Goal: Use online tool/utility: Utilize a website feature to perform a specific function

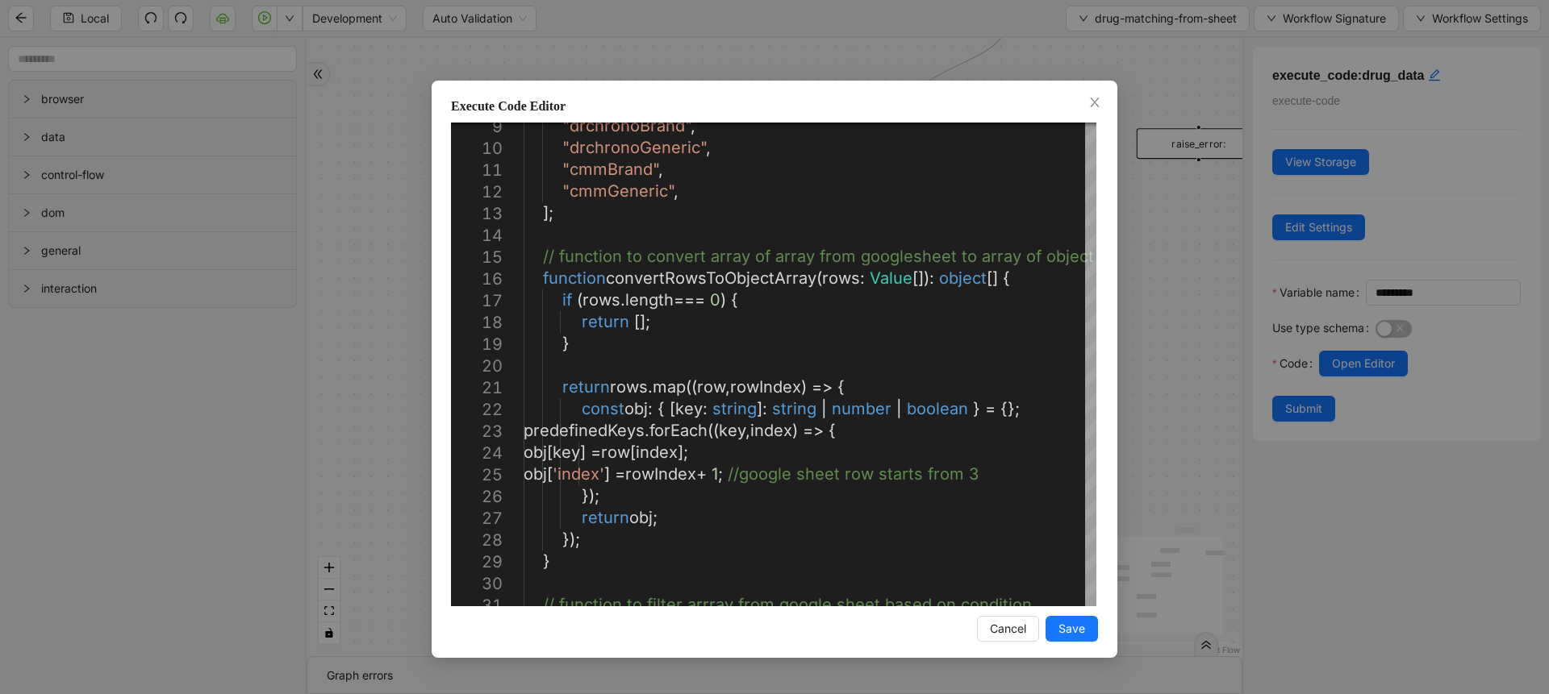
click at [1165, 311] on div "Execute Code Editor 9 10 11 12 13 14 15 16 17 18 19 20 21 22 23 24 25 26 27 28 …" at bounding box center [774, 347] width 1549 height 694
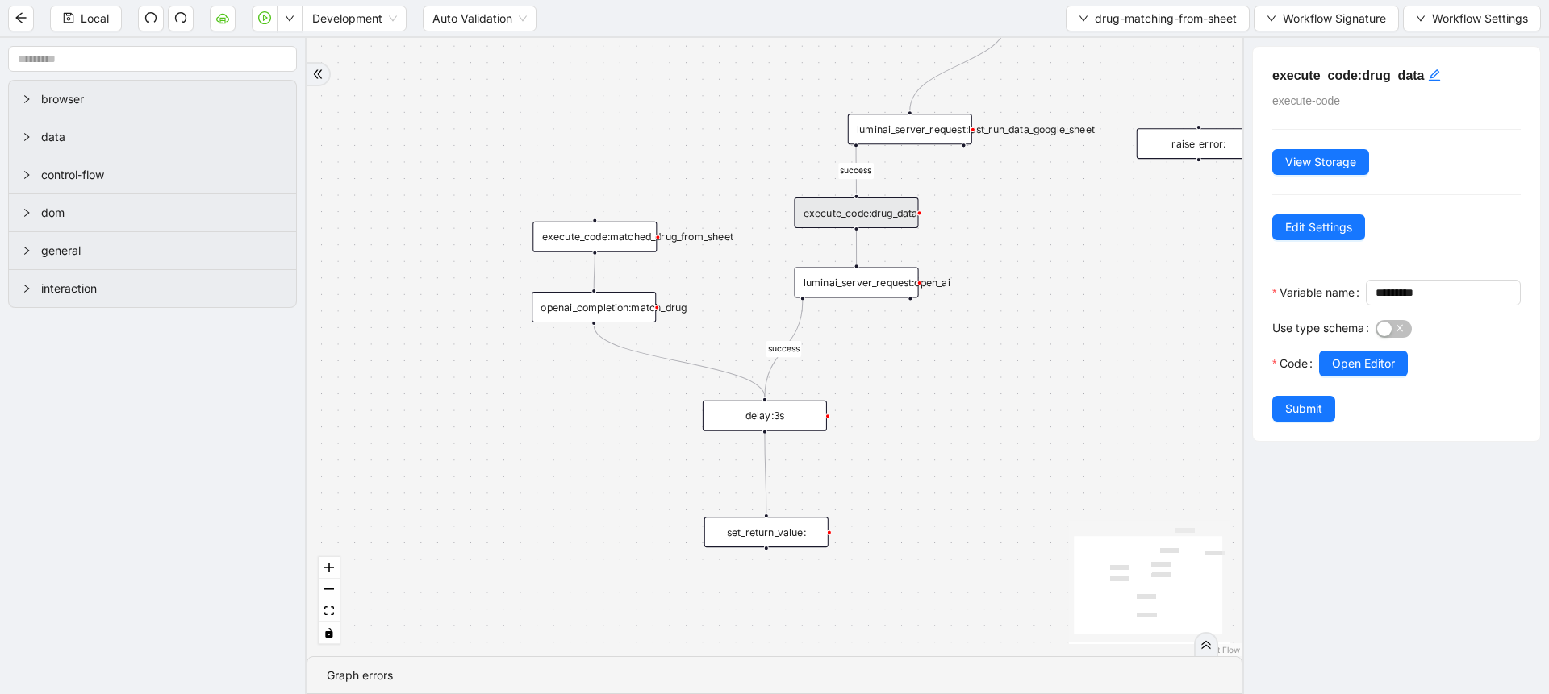
click at [855, 279] on div "luminai_server_request:open_ai" at bounding box center [856, 282] width 124 height 31
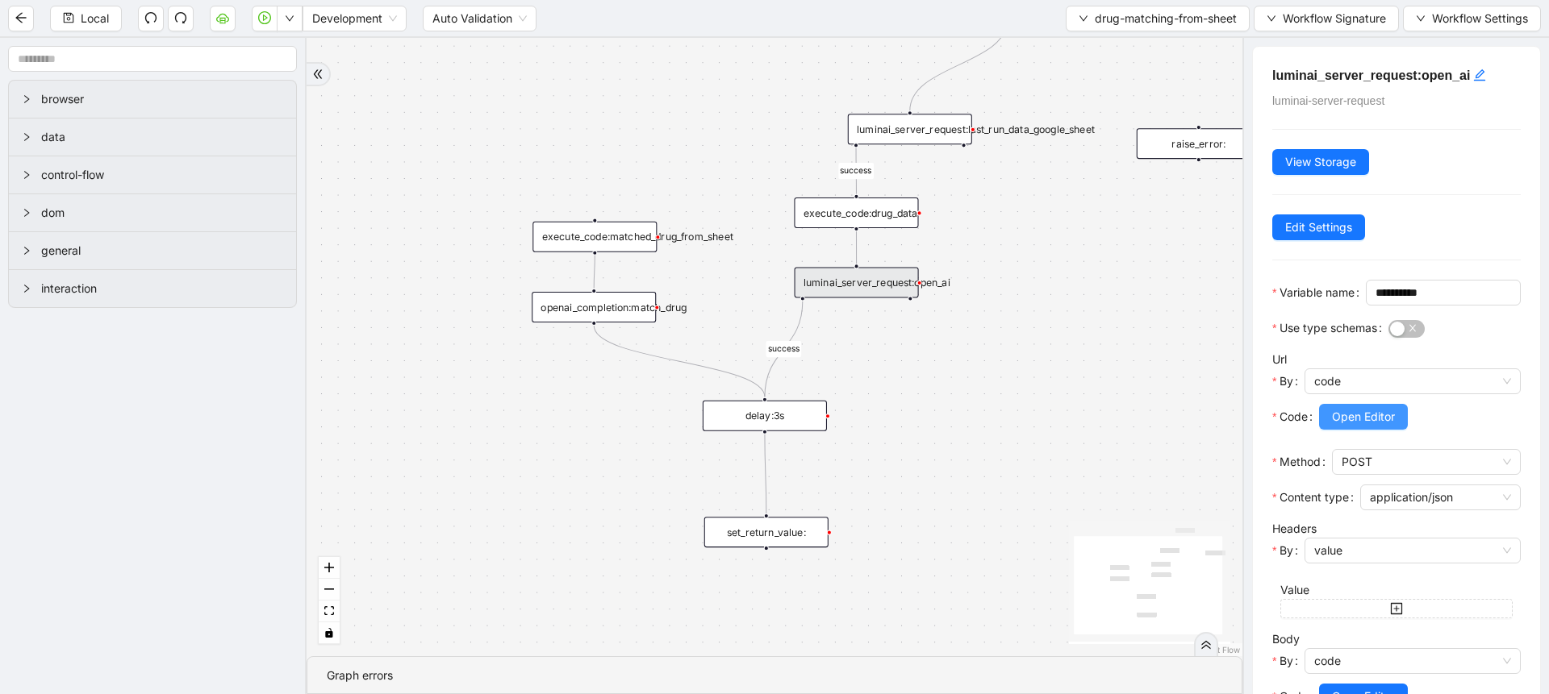
click at [1340, 426] on span "Open Editor" at bounding box center [1363, 417] width 63 height 18
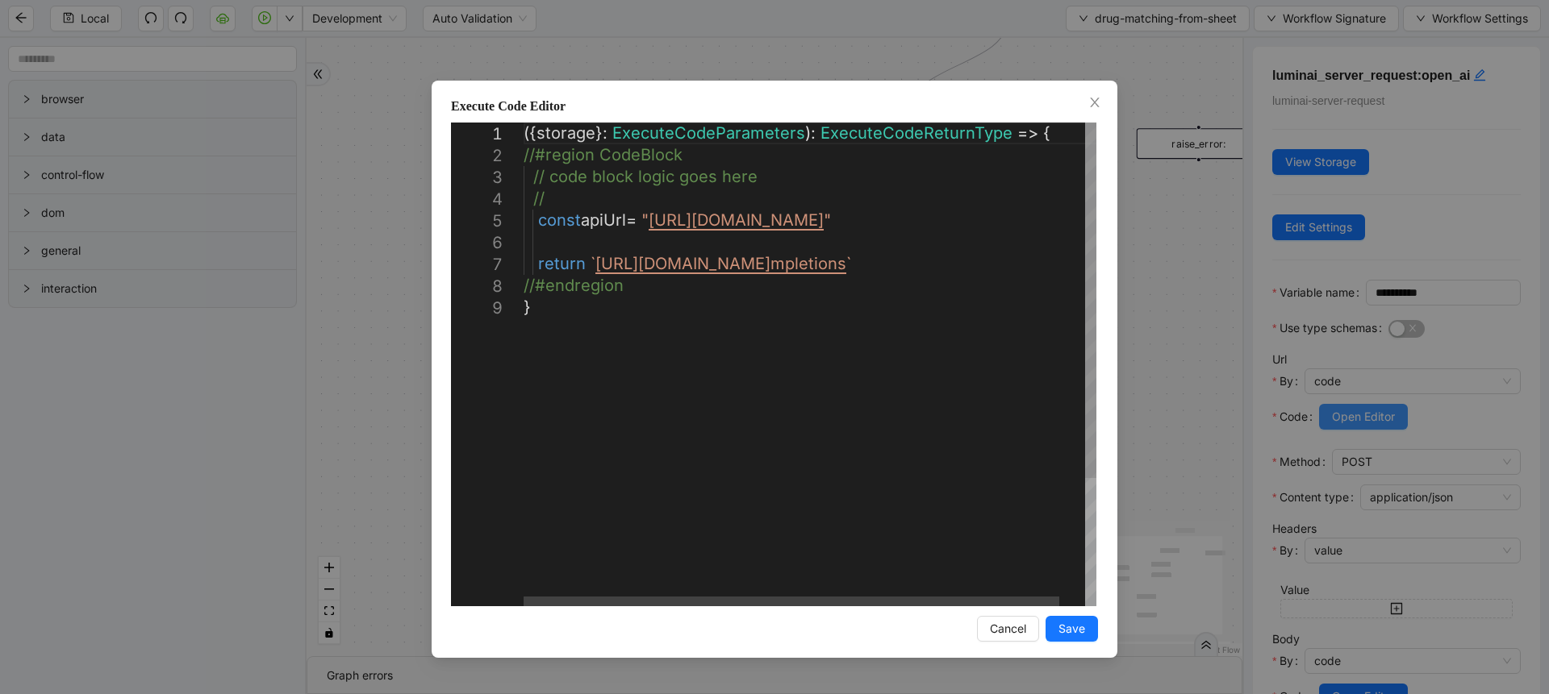
click at [1340, 448] on div "**********" at bounding box center [774, 347] width 1549 height 694
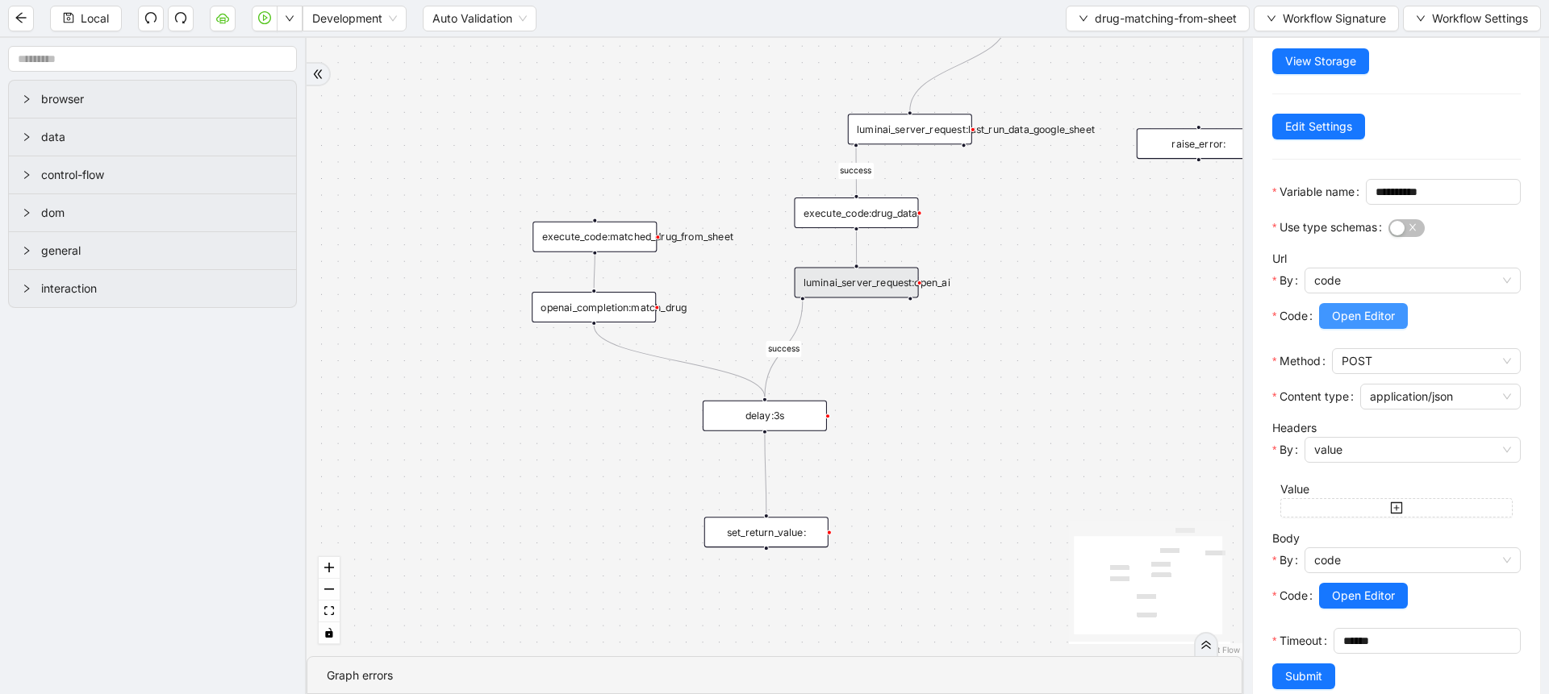
scroll to position [185, 0]
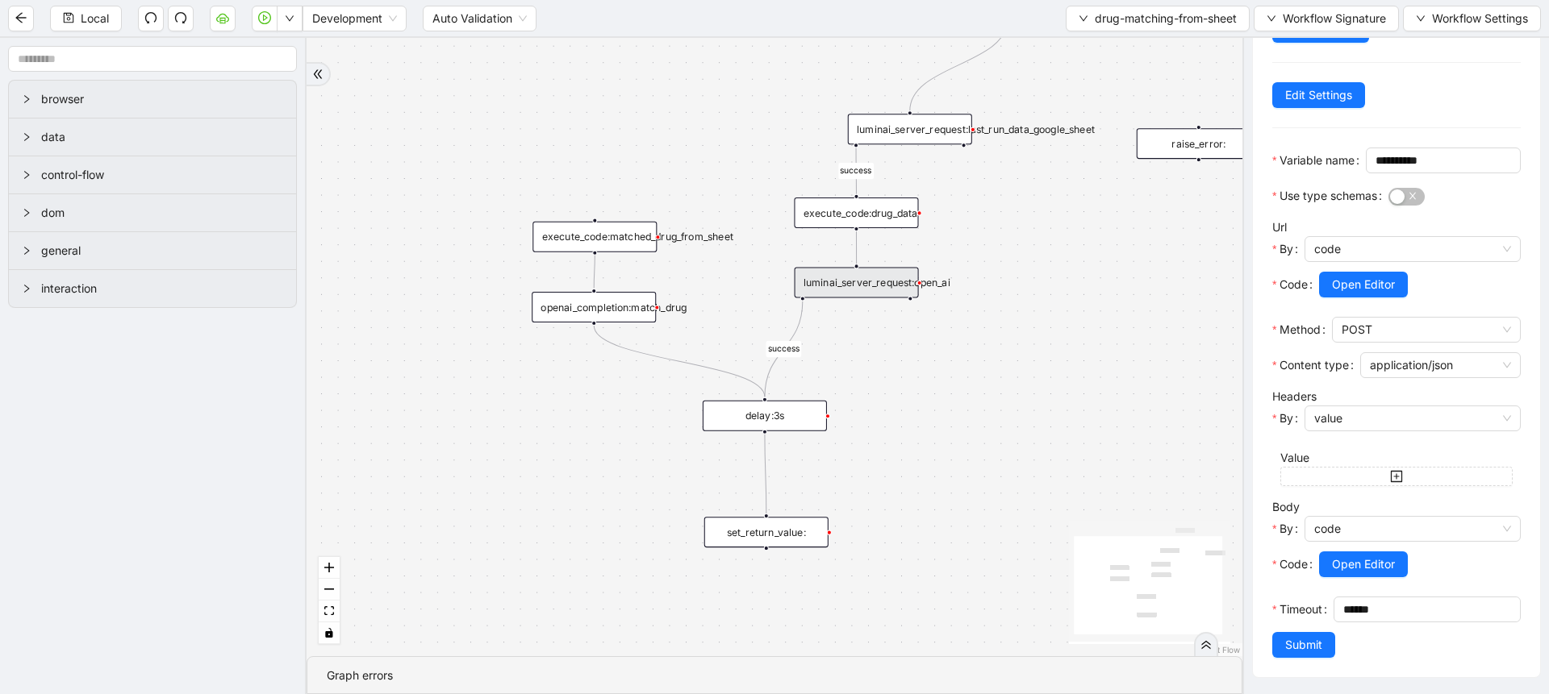
click at [1351, 542] on div at bounding box center [1412, 547] width 216 height 10
click at [1351, 556] on span "Open Editor" at bounding box center [1363, 565] width 63 height 18
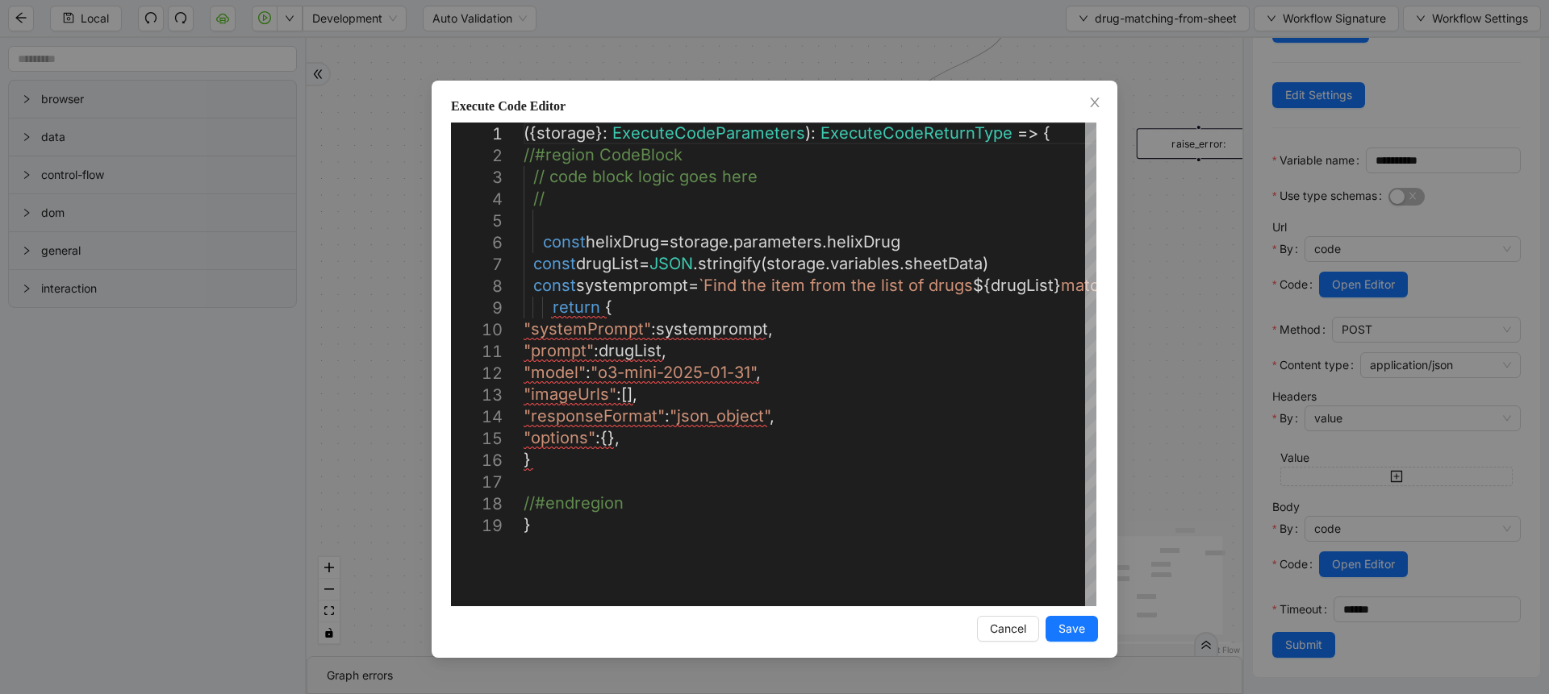
click at [299, 243] on div "Execute Code Editor 1 2 3 4 5 6 7 8 9 10 11 12 13 14 15 16 17 18 19 ({ storage …" at bounding box center [774, 347] width 1549 height 694
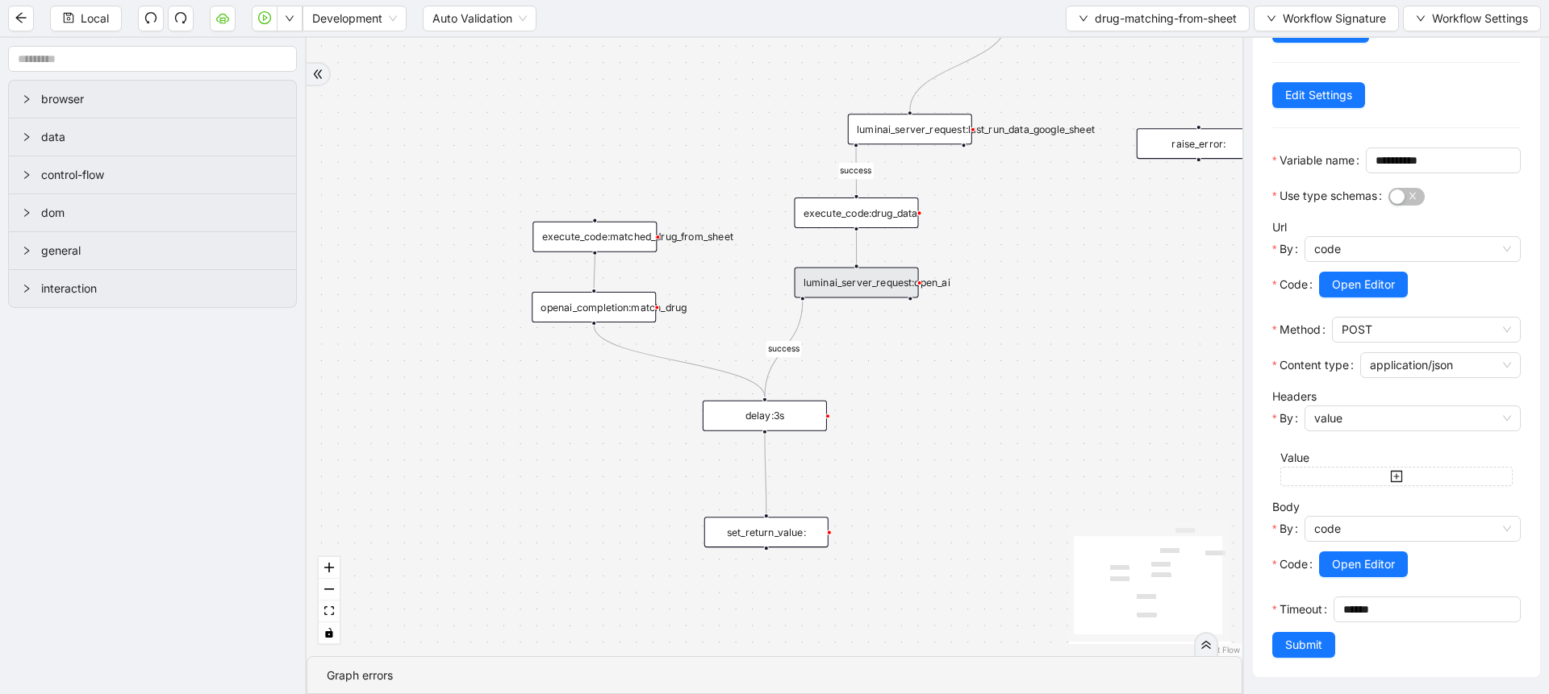
click at [880, 205] on div "execute_code:drug_data" at bounding box center [856, 213] width 124 height 31
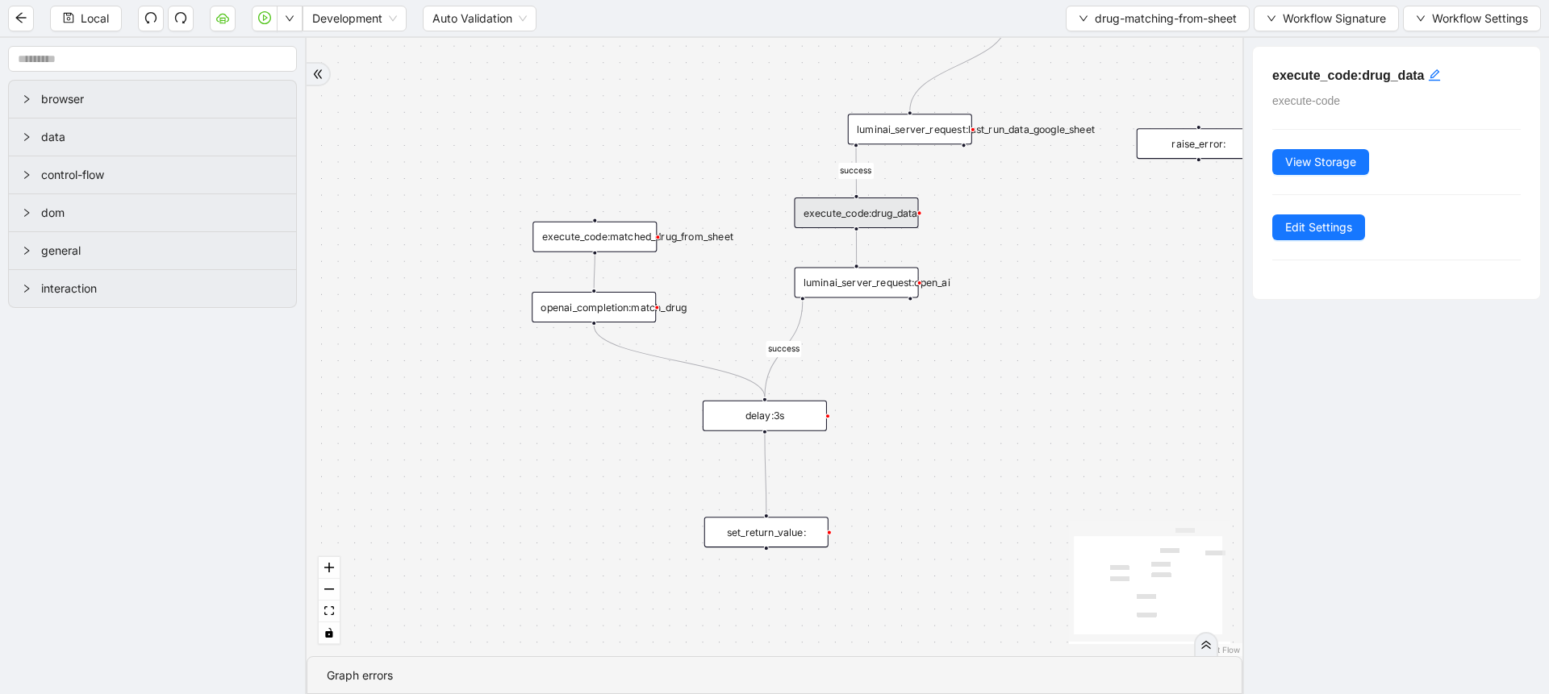
scroll to position [0, 0]
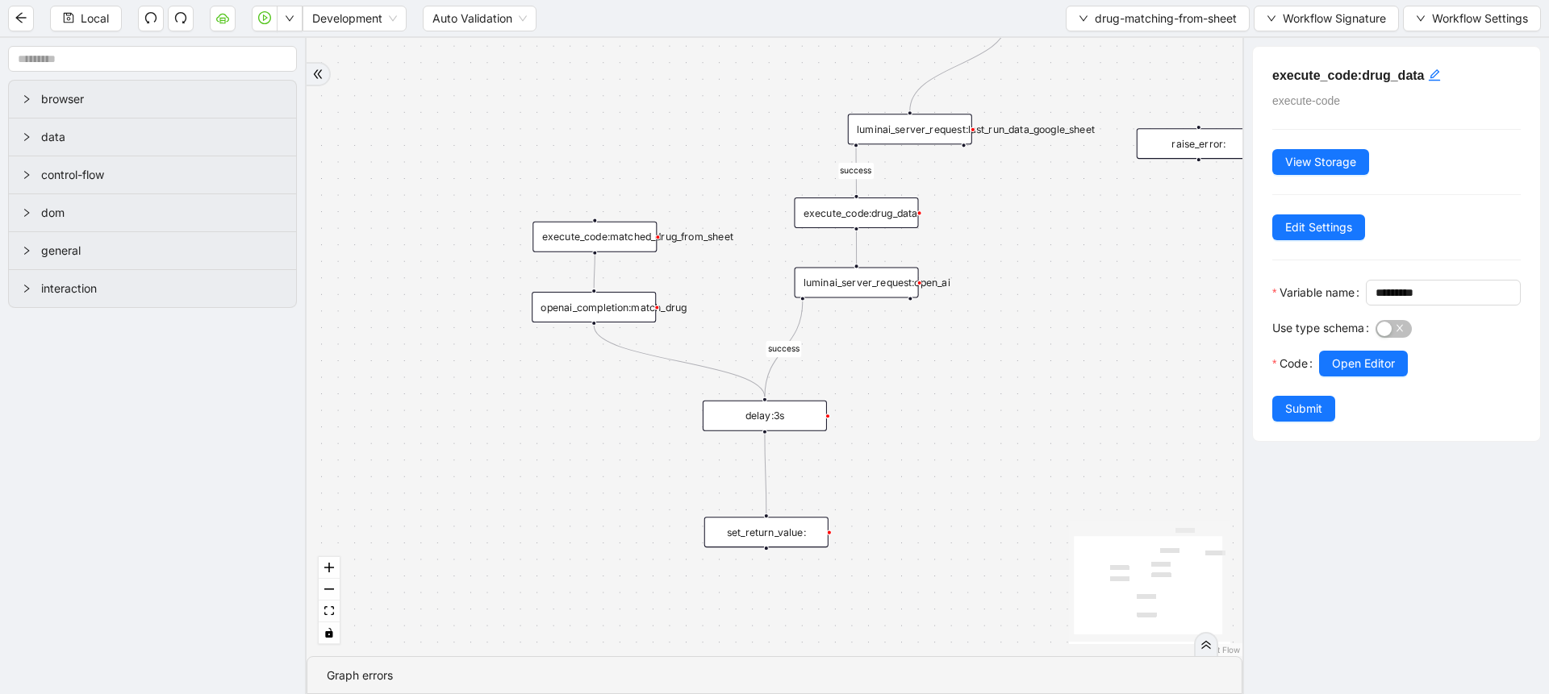
click at [911, 134] on div "luminai_server_request:last_run_data_google_sheet" at bounding box center [910, 129] width 124 height 31
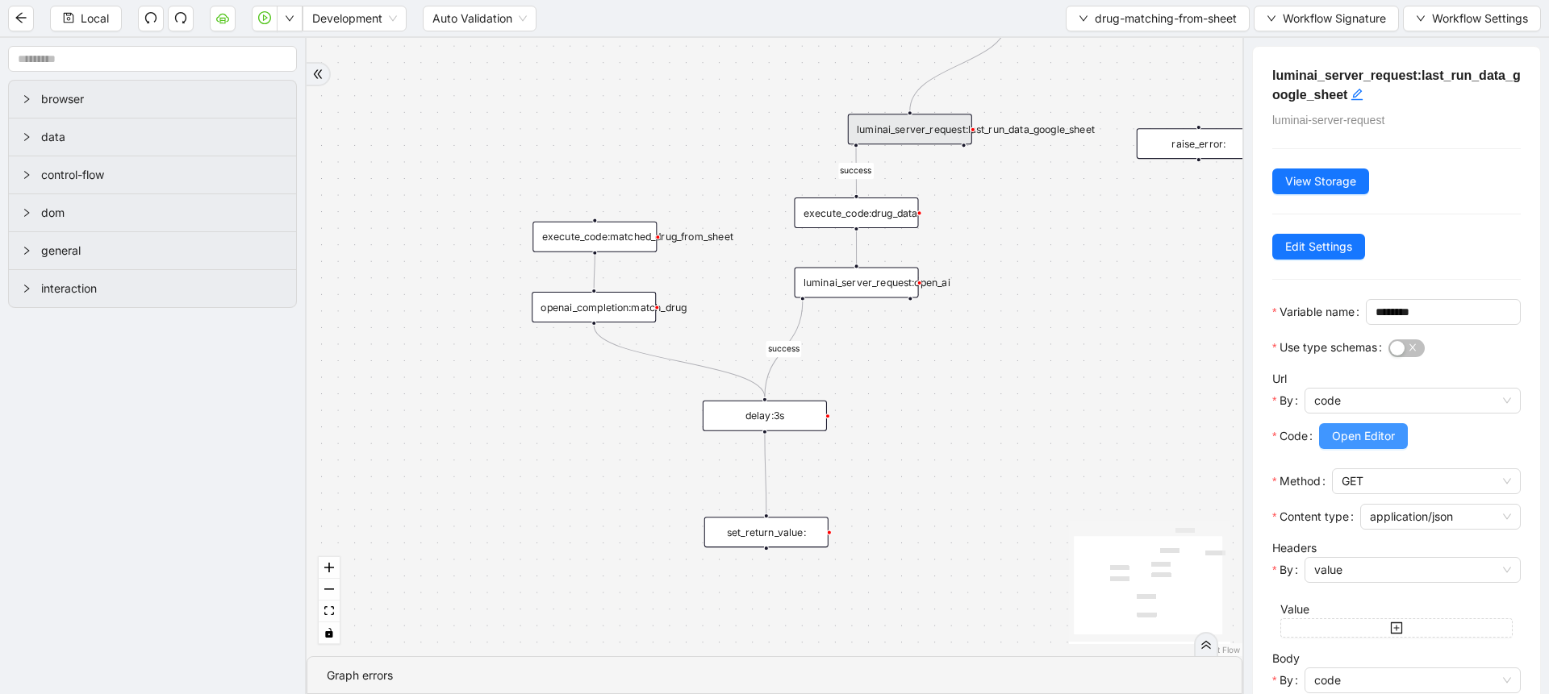
drag, startPoint x: 1360, startPoint y: 477, endPoint x: 1359, endPoint y: 466, distance: 10.5
click at [1360, 469] on div at bounding box center [1420, 458] width 202 height 19
click at [1359, 445] on span "Open Editor" at bounding box center [1363, 436] width 63 height 18
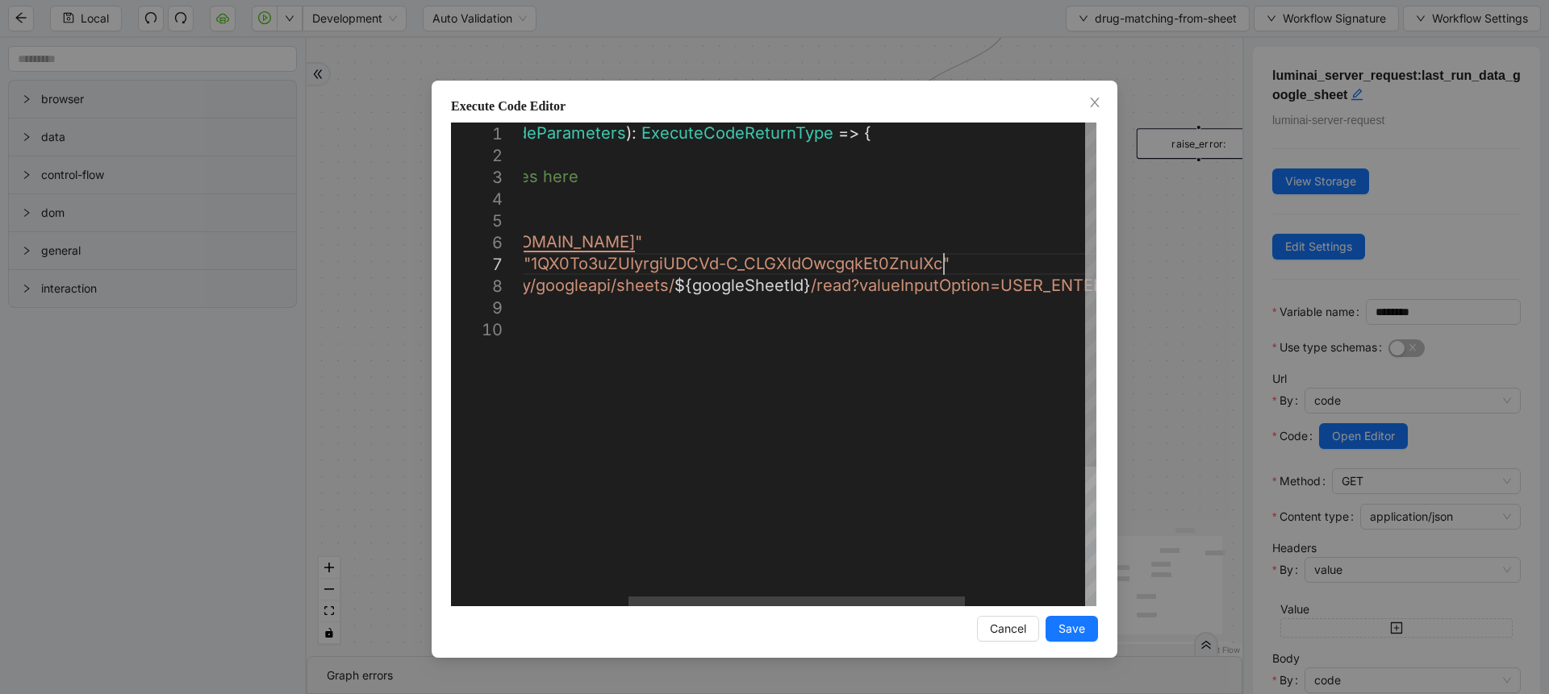
scroll to position [0, 9]
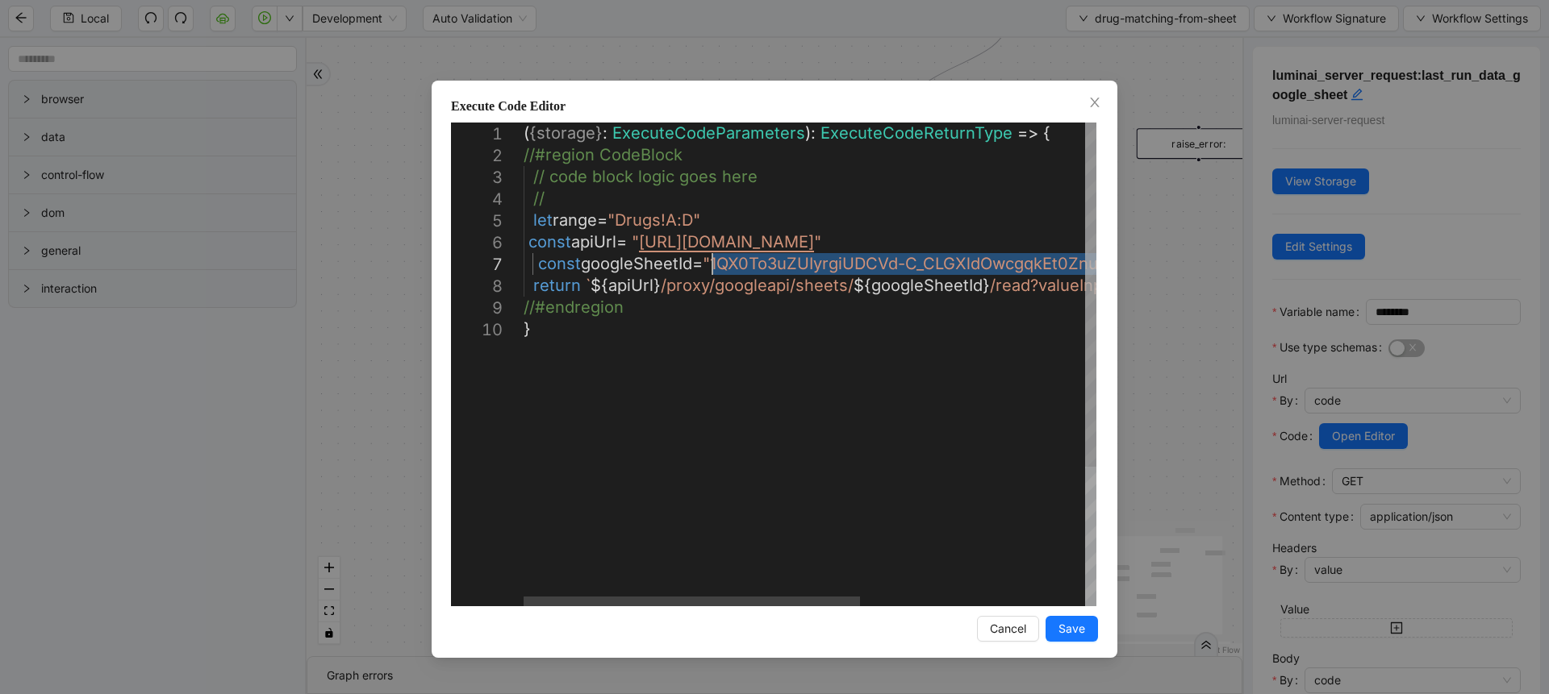
drag, startPoint x: 945, startPoint y: 265, endPoint x: 715, endPoint y: 265, distance: 230.7
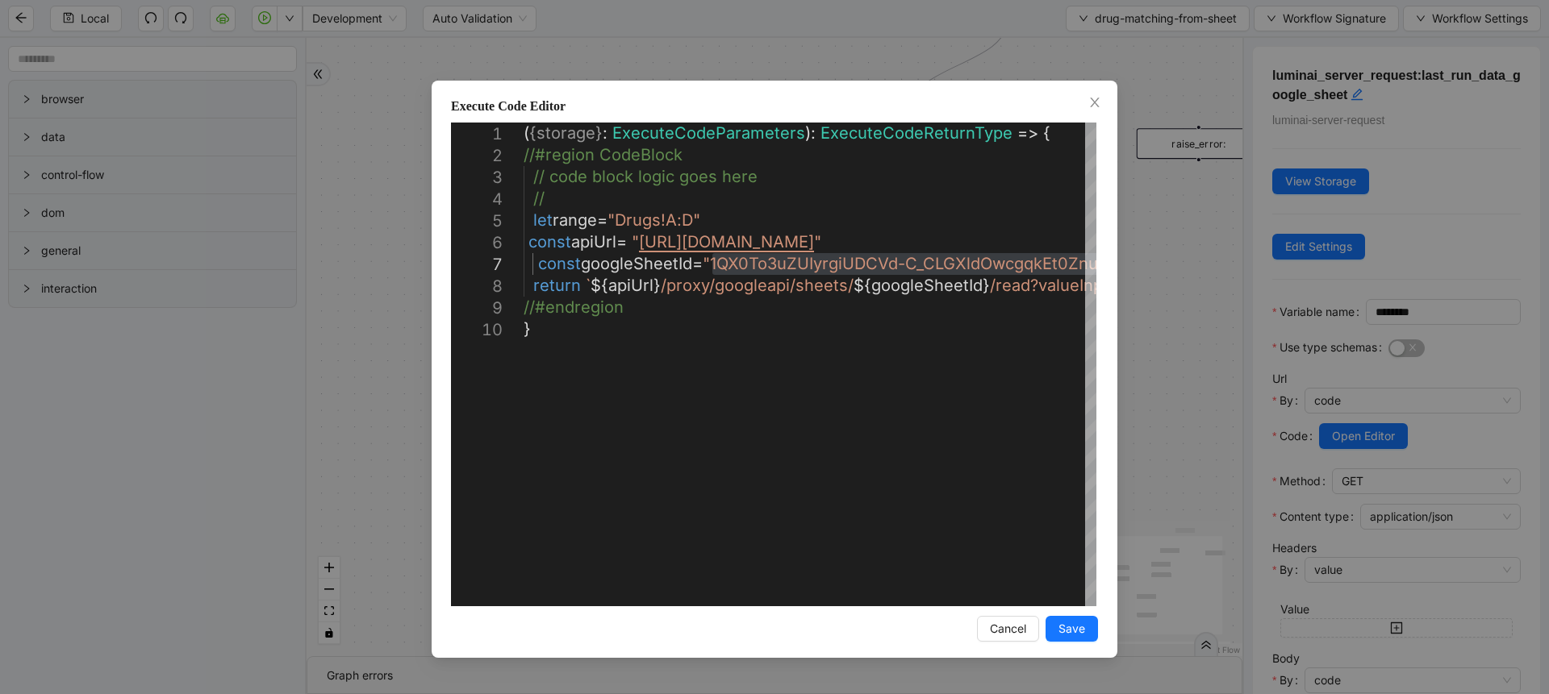
click at [1238, 341] on div "**********" at bounding box center [774, 347] width 1549 height 694
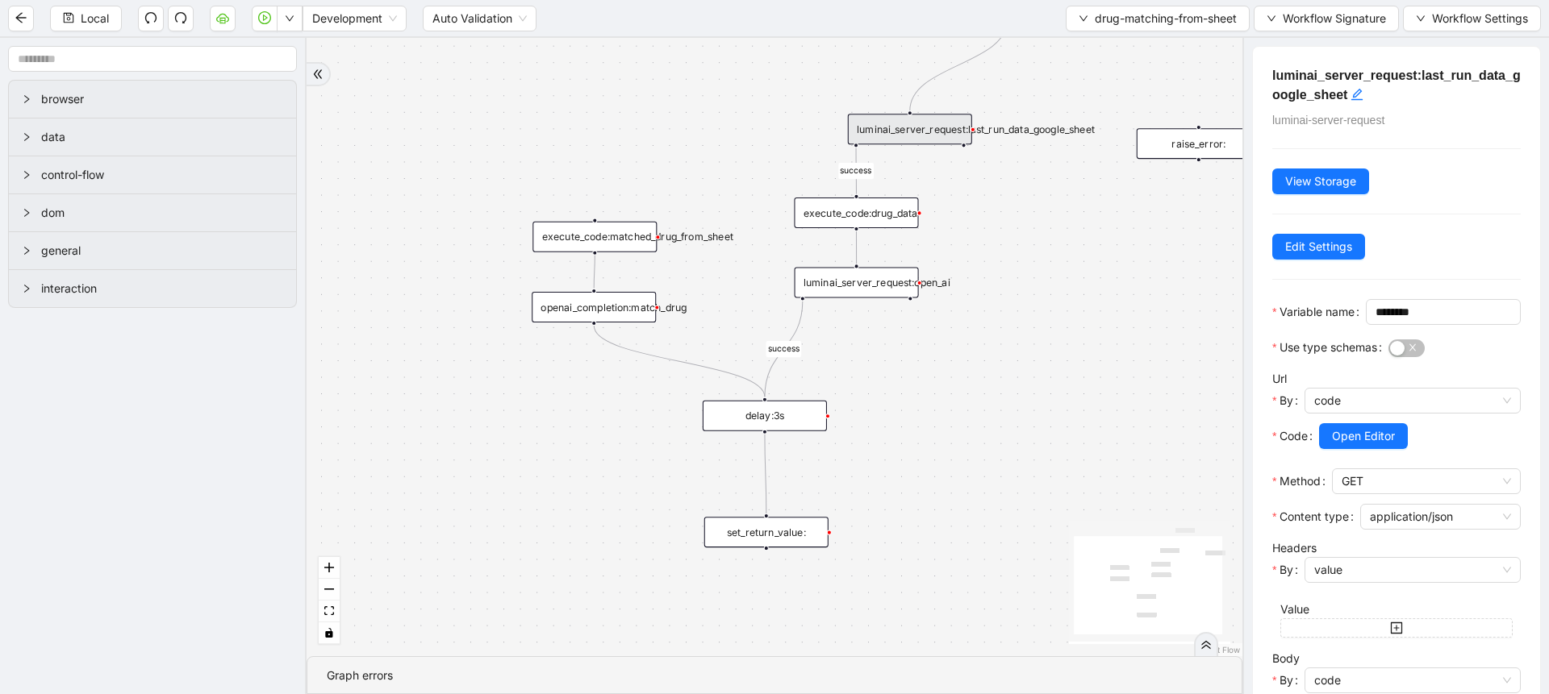
click at [883, 270] on div "luminai_server_request:open_ai" at bounding box center [856, 282] width 124 height 31
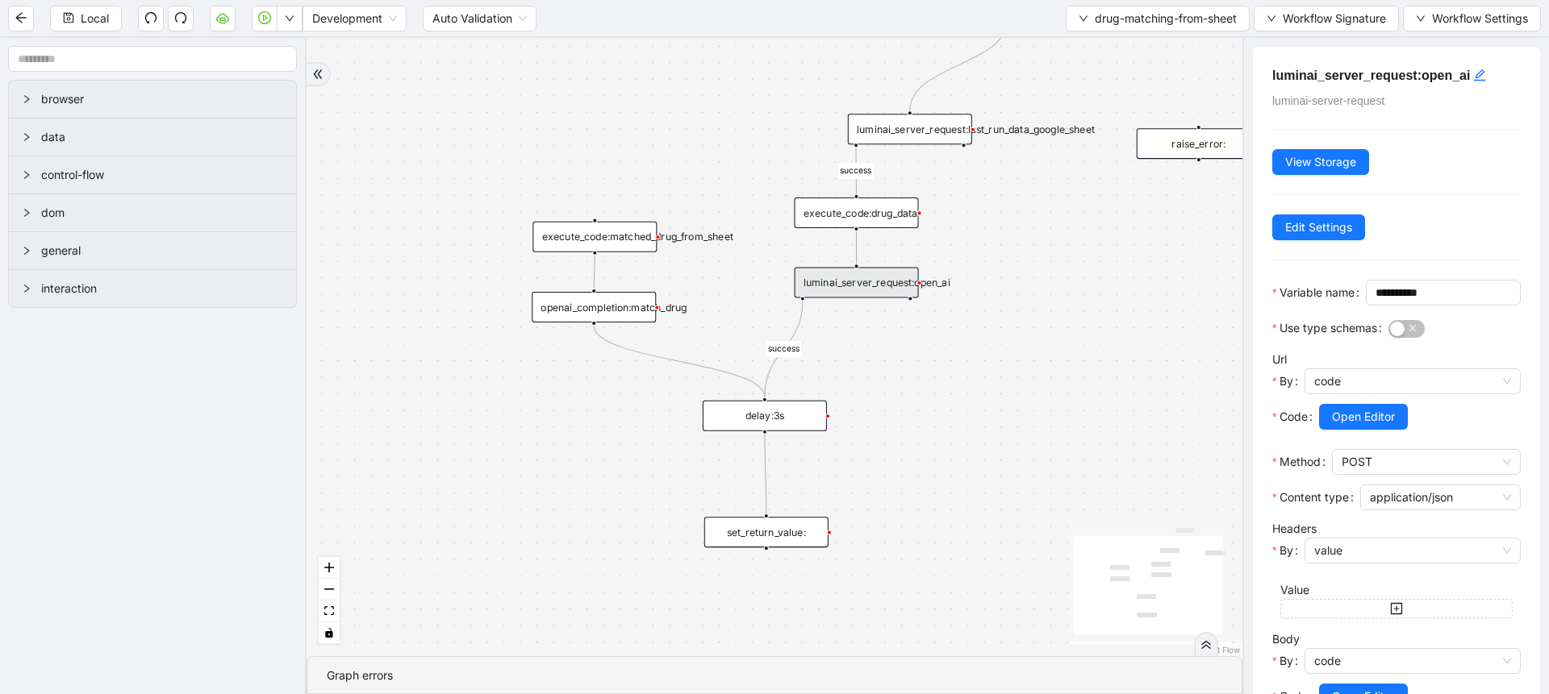
click at [1323, 404] on div at bounding box center [1412, 399] width 216 height 10
click at [1328, 430] on button "Open Editor" at bounding box center [1363, 417] width 89 height 26
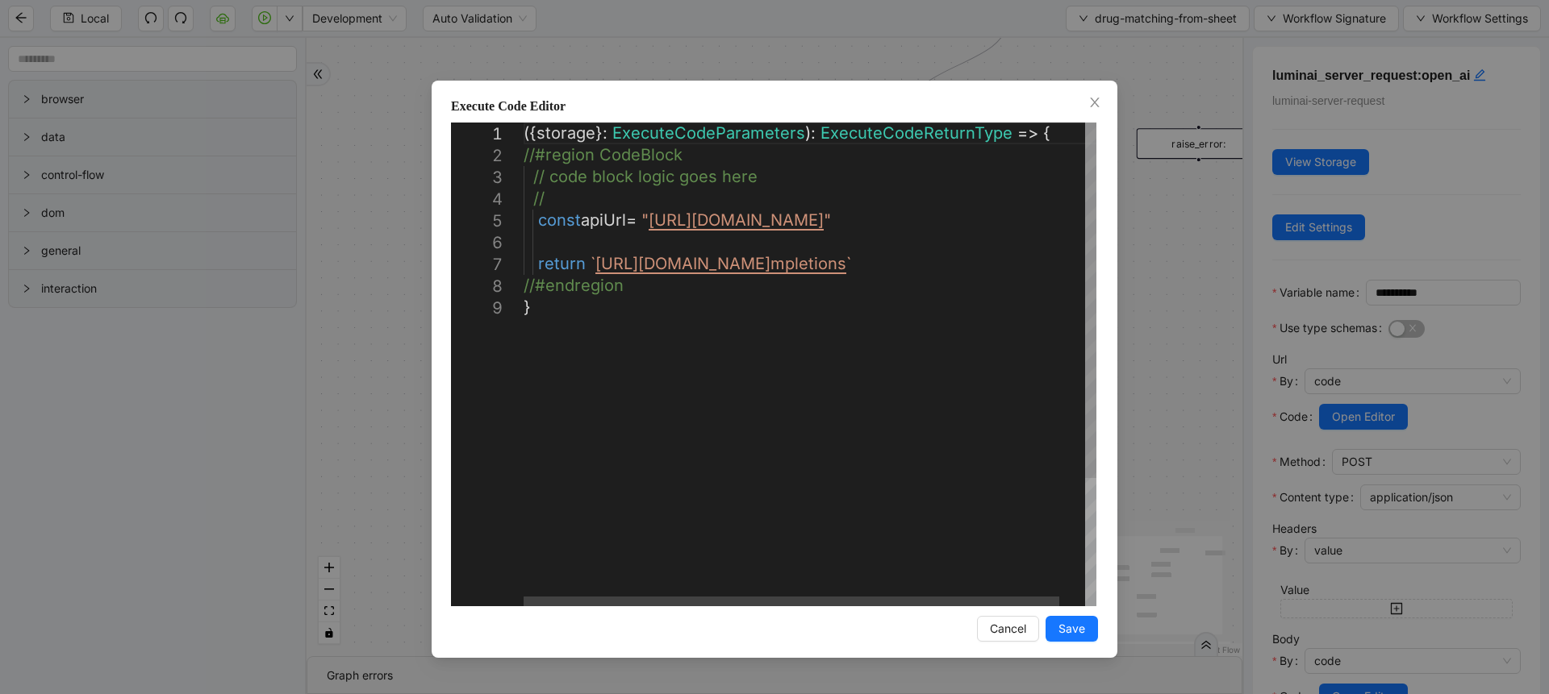
click at [1151, 336] on div "**********" at bounding box center [774, 347] width 1549 height 694
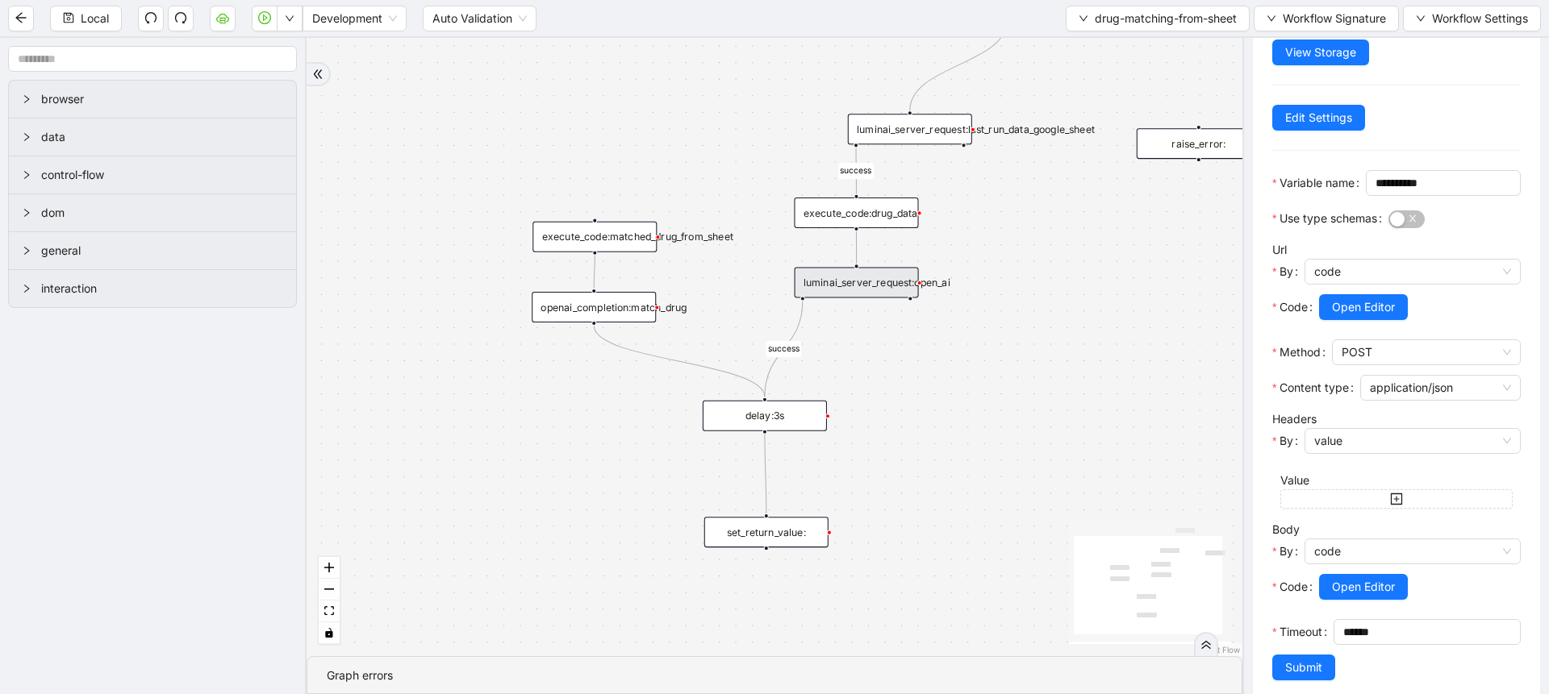
scroll to position [185, 0]
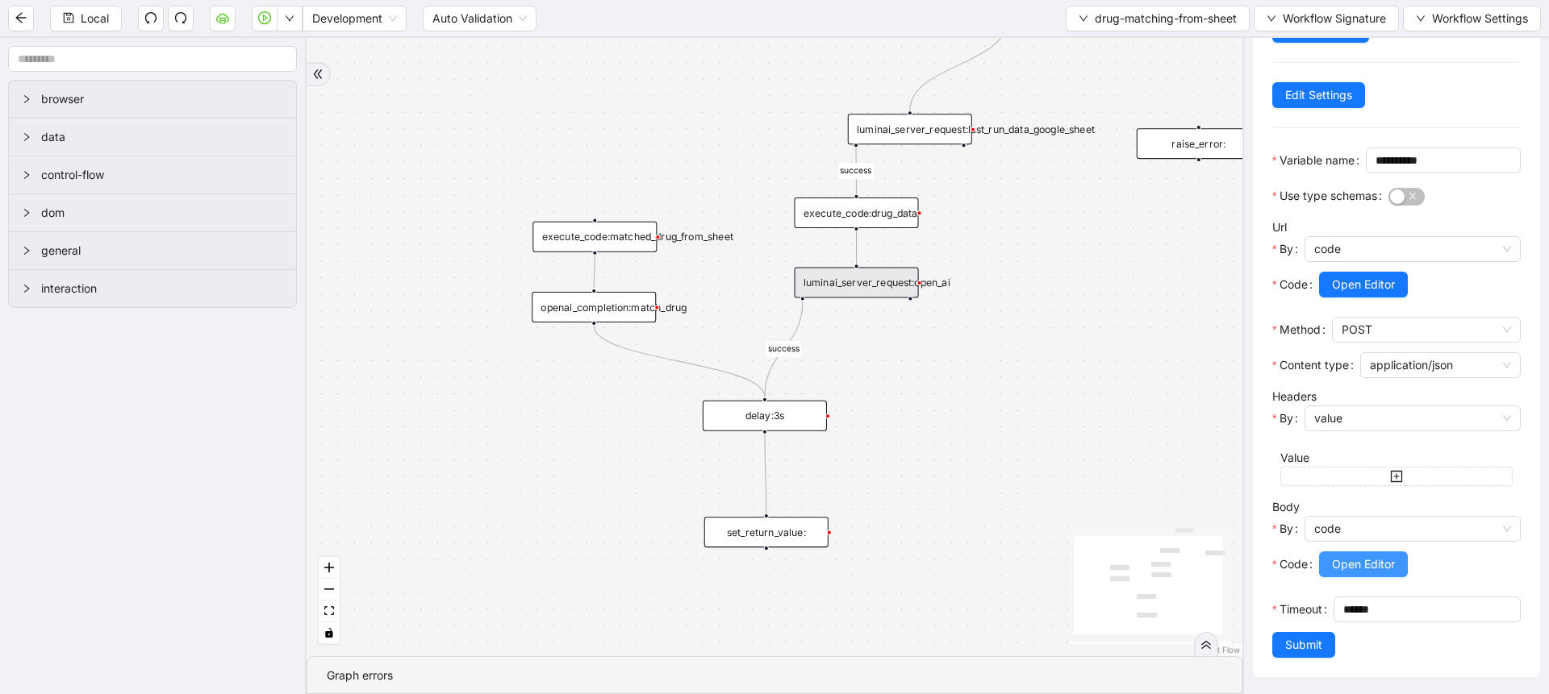
click at [1364, 556] on span "Open Editor" at bounding box center [1363, 565] width 63 height 18
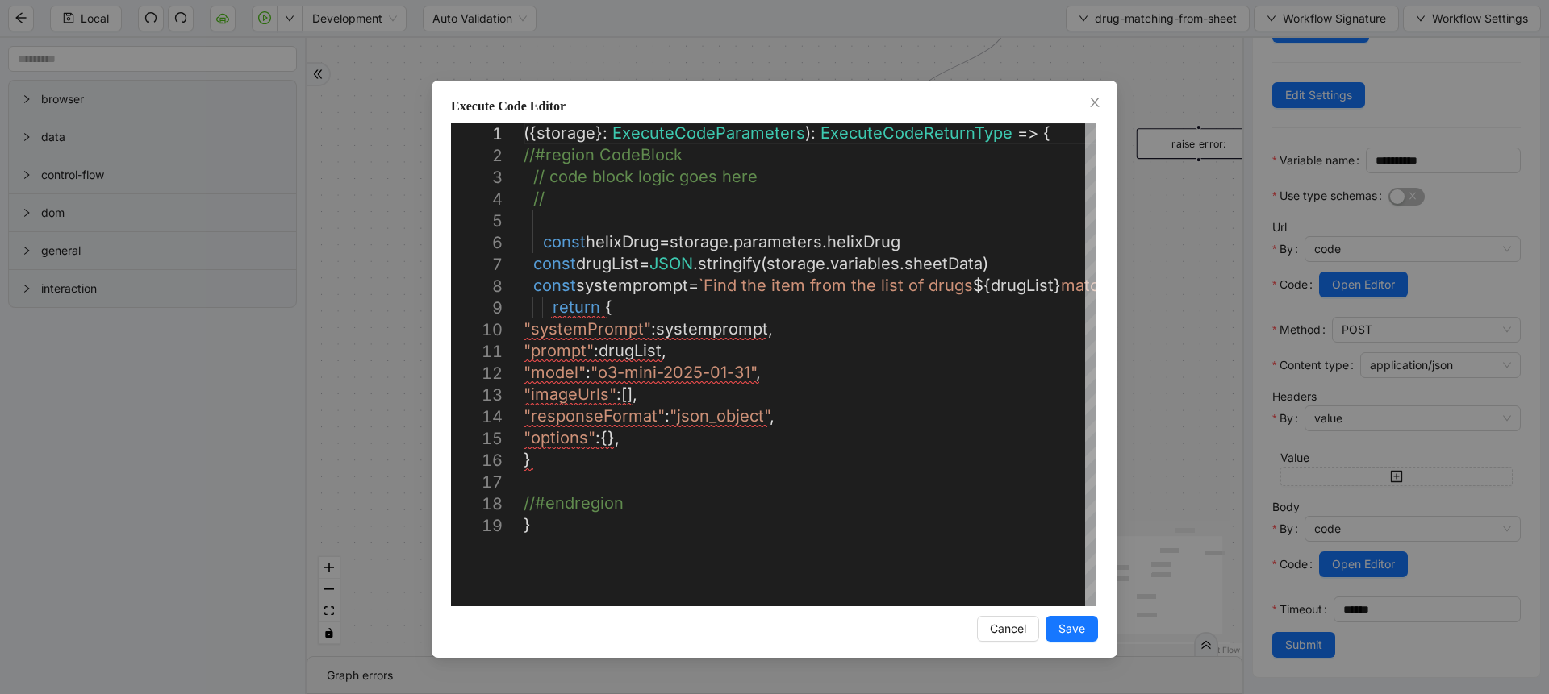
click at [1265, 337] on div "Execute Code Editor 1 2 3 4 5 6 7 8 9 10 11 12 13 14 15 16 17 18 19 ({ storage …" at bounding box center [774, 347] width 1549 height 694
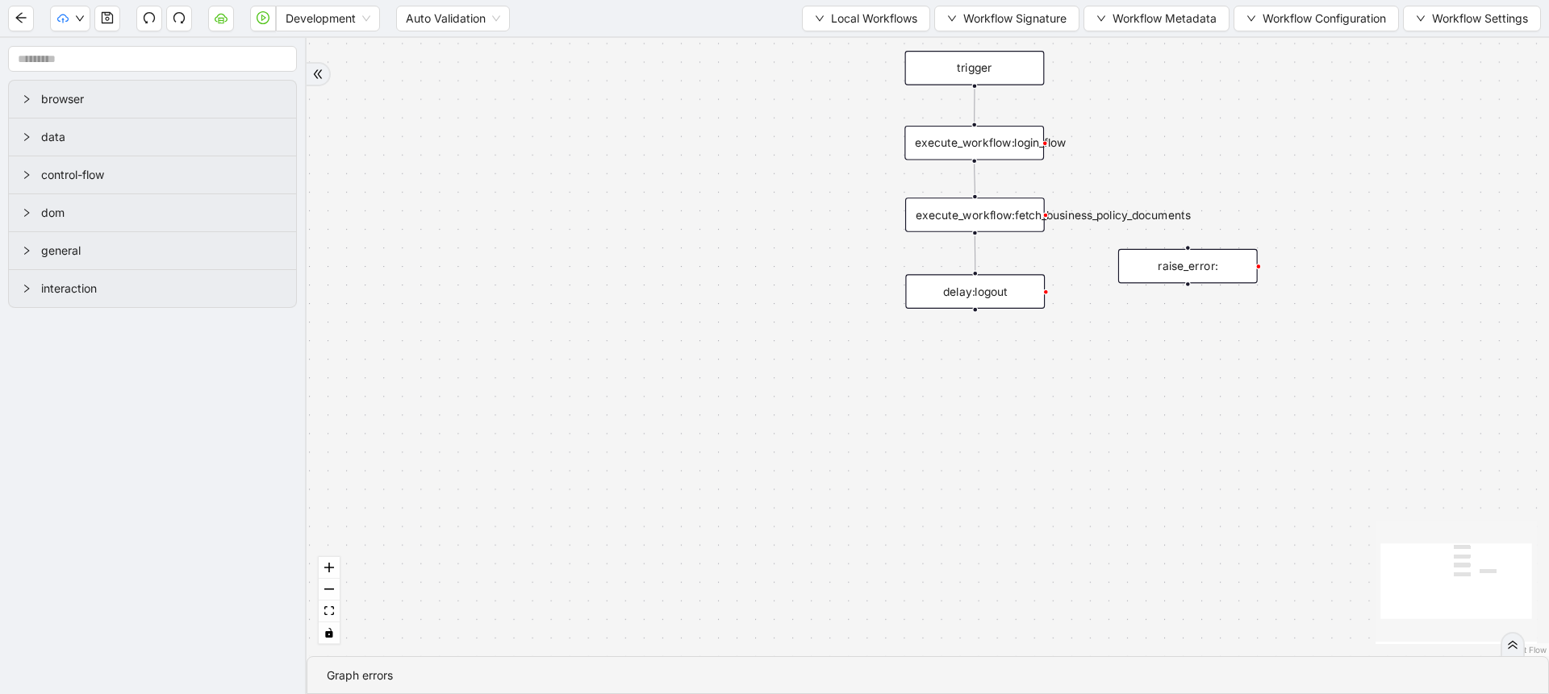
drag, startPoint x: 686, startPoint y: 261, endPoint x: 644, endPoint y: 311, distance: 65.9
click at [644, 310] on div "trigger execute_workflow:login_flow execute_workflow:fetch_business_policy_docu…" at bounding box center [927, 347] width 1242 height 619
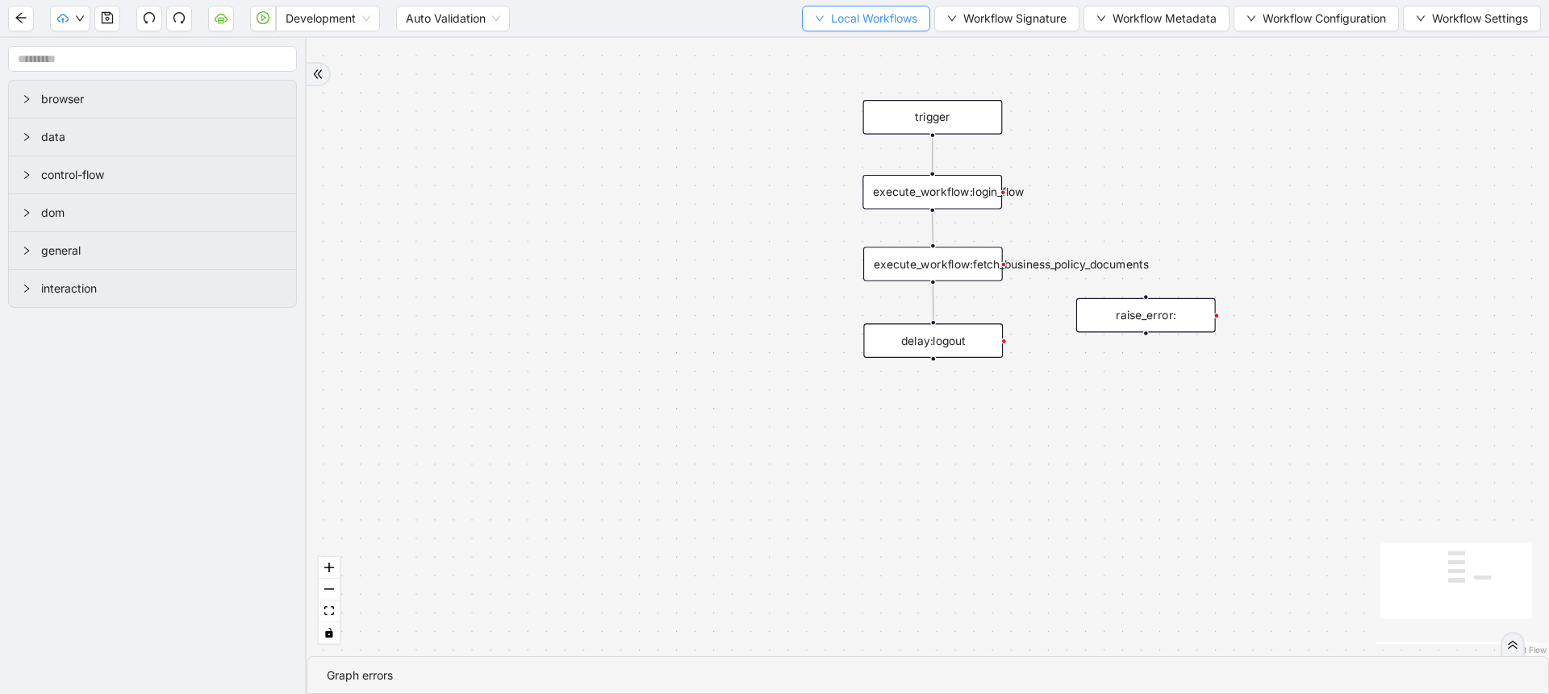
click at [851, 19] on span "Local Workflows" at bounding box center [874, 19] width 86 height 18
click at [828, 50] on span "Select" at bounding box center [858, 50] width 105 height 18
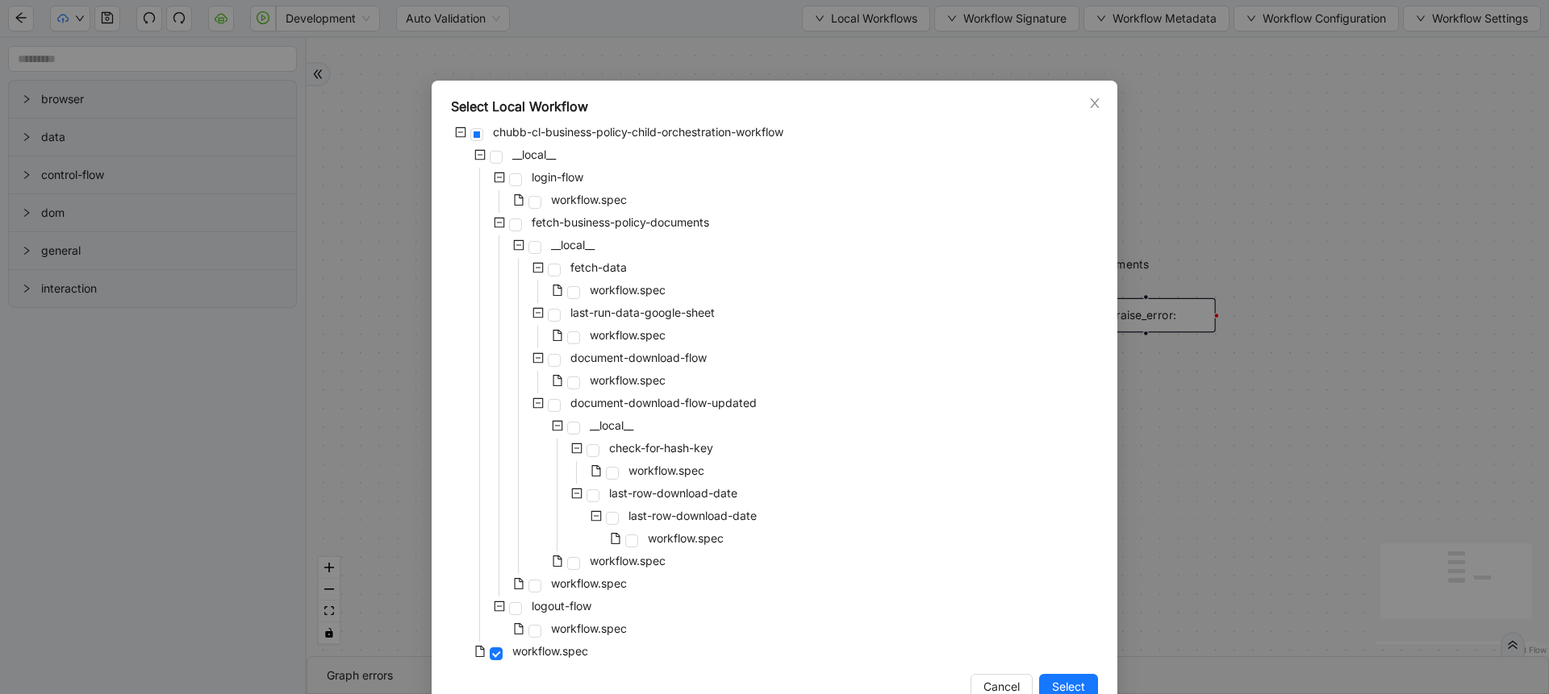
click at [1204, 98] on div "Select Local Workflow chubb-cl-business-policy-child-orchestration-workflow __l…" at bounding box center [774, 347] width 1549 height 694
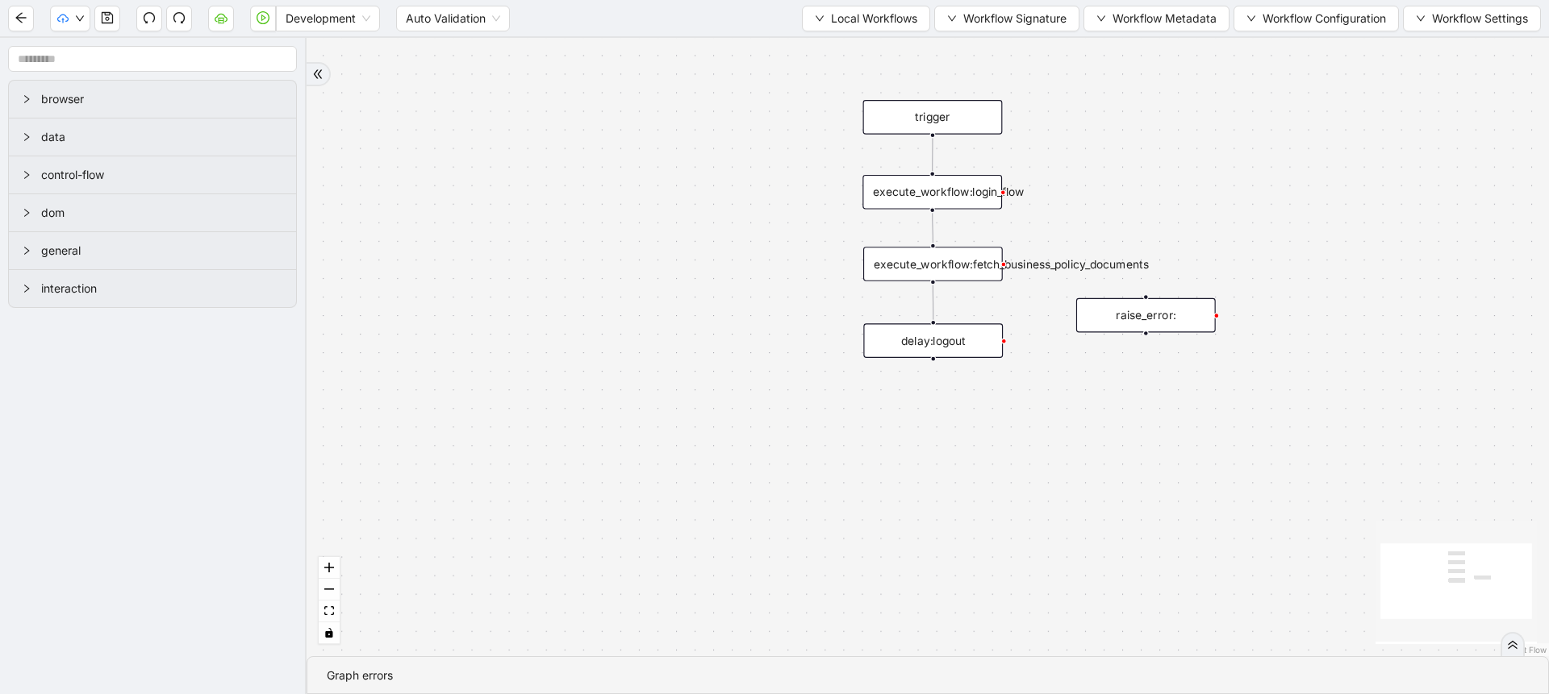
click at [952, 177] on div "execute_workflow:login_flow" at bounding box center [932, 192] width 140 height 35
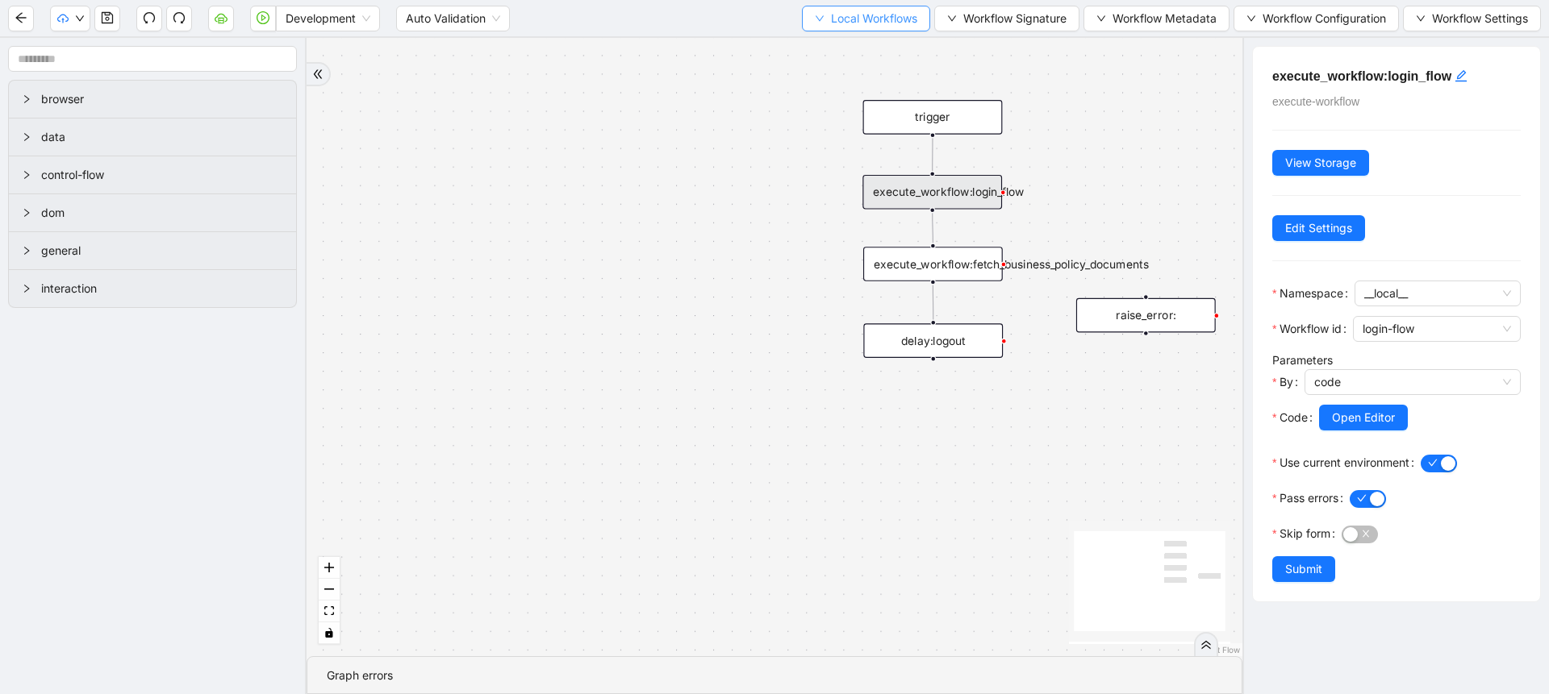
click at [843, 6] on button "Local Workflows" at bounding box center [866, 19] width 128 height 26
click at [832, 45] on span "Select" at bounding box center [858, 50] width 105 height 18
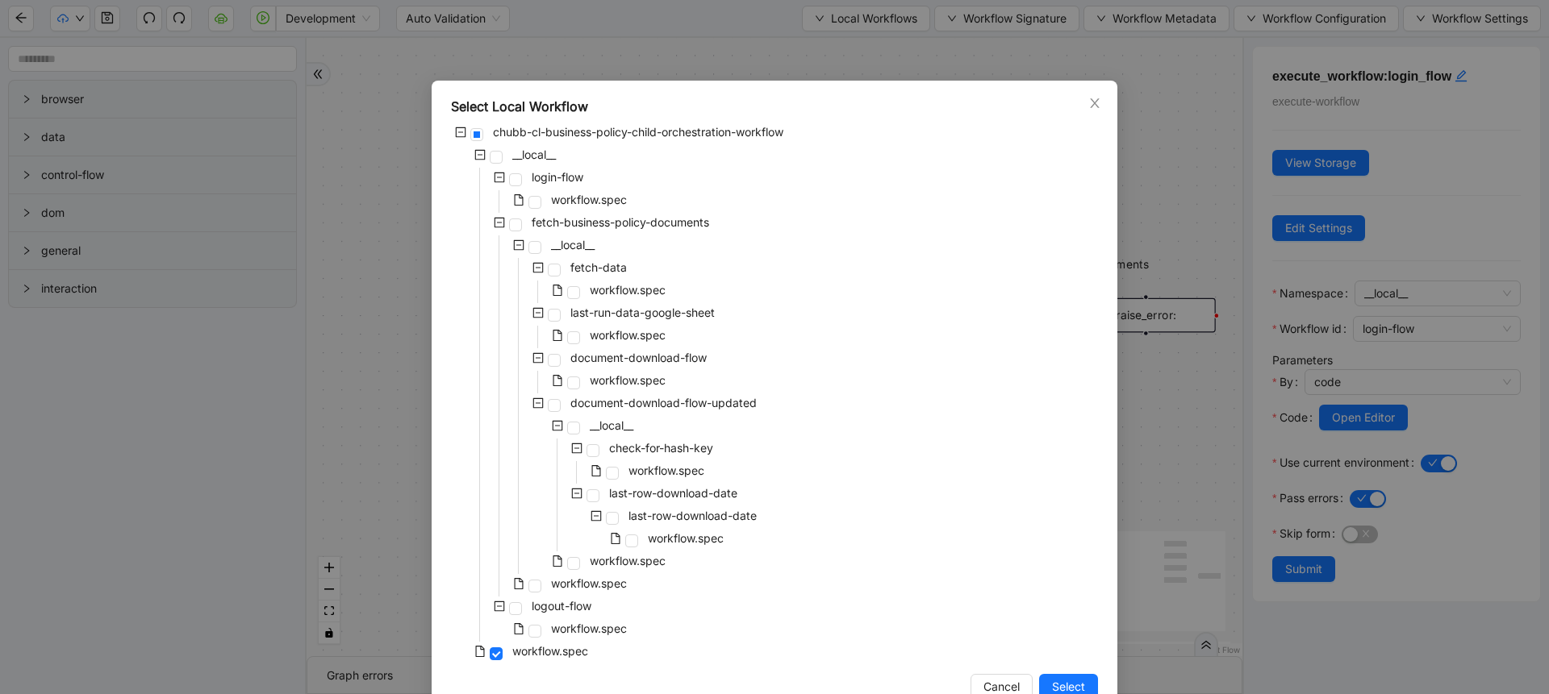
click at [597, 211] on div "workflow.spec" at bounding box center [540, 201] width 179 height 23
click at [597, 199] on span "workflow.spec" at bounding box center [589, 200] width 76 height 14
drag, startPoint x: 1041, startPoint y: 678, endPoint x: 1006, endPoint y: 662, distance: 38.7
click at [1040, 678] on button "Select" at bounding box center [1068, 687] width 59 height 26
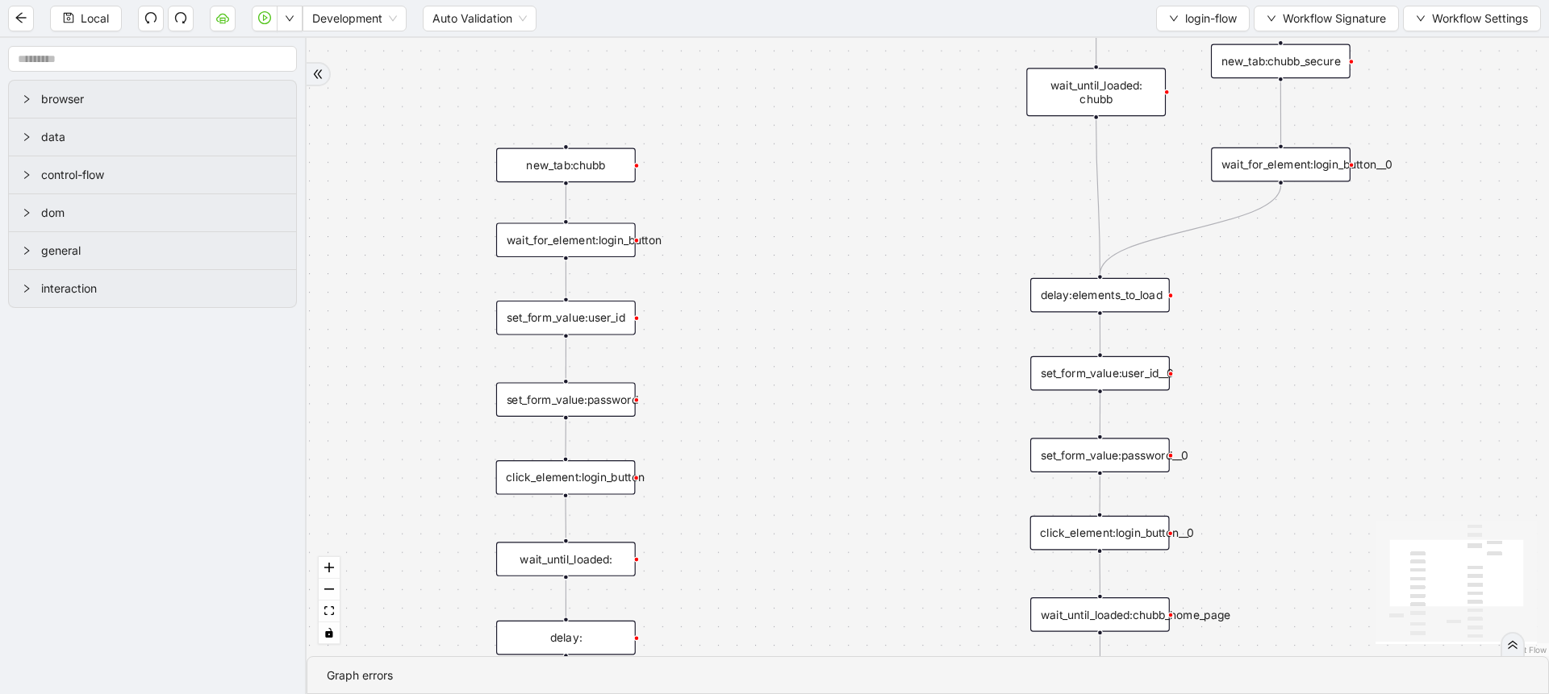
drag, startPoint x: 596, startPoint y: 327, endPoint x: 137, endPoint y: 394, distance: 463.8
click at [137, 394] on section "browser data control-flow dom general interaction onError onError trigger set_f…" at bounding box center [774, 366] width 1549 height 657
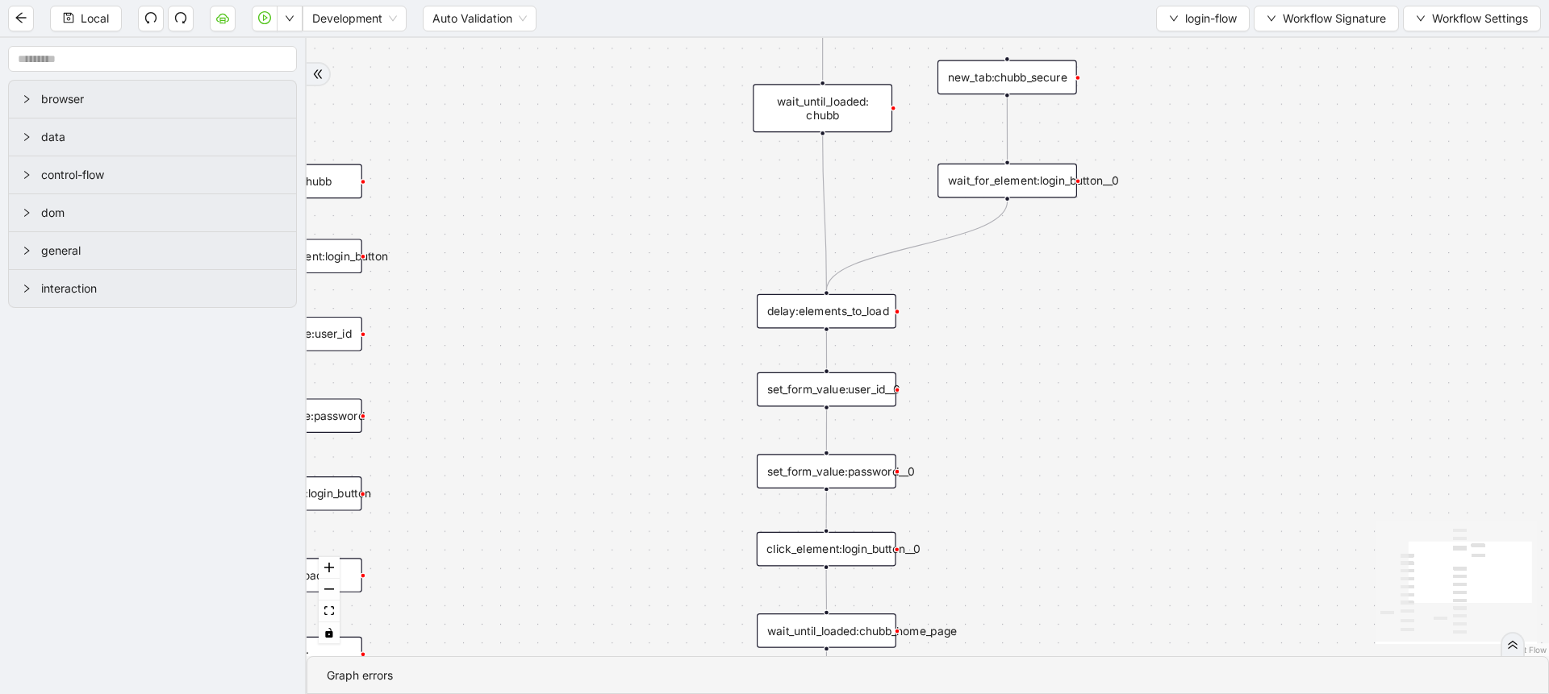
drag, startPoint x: 652, startPoint y: 332, endPoint x: 515, endPoint y: 246, distance: 162.0
click at [515, 246] on div "onError onError trigger set_form_value:user_id set_form_value:password click_el…" at bounding box center [927, 347] width 1242 height 619
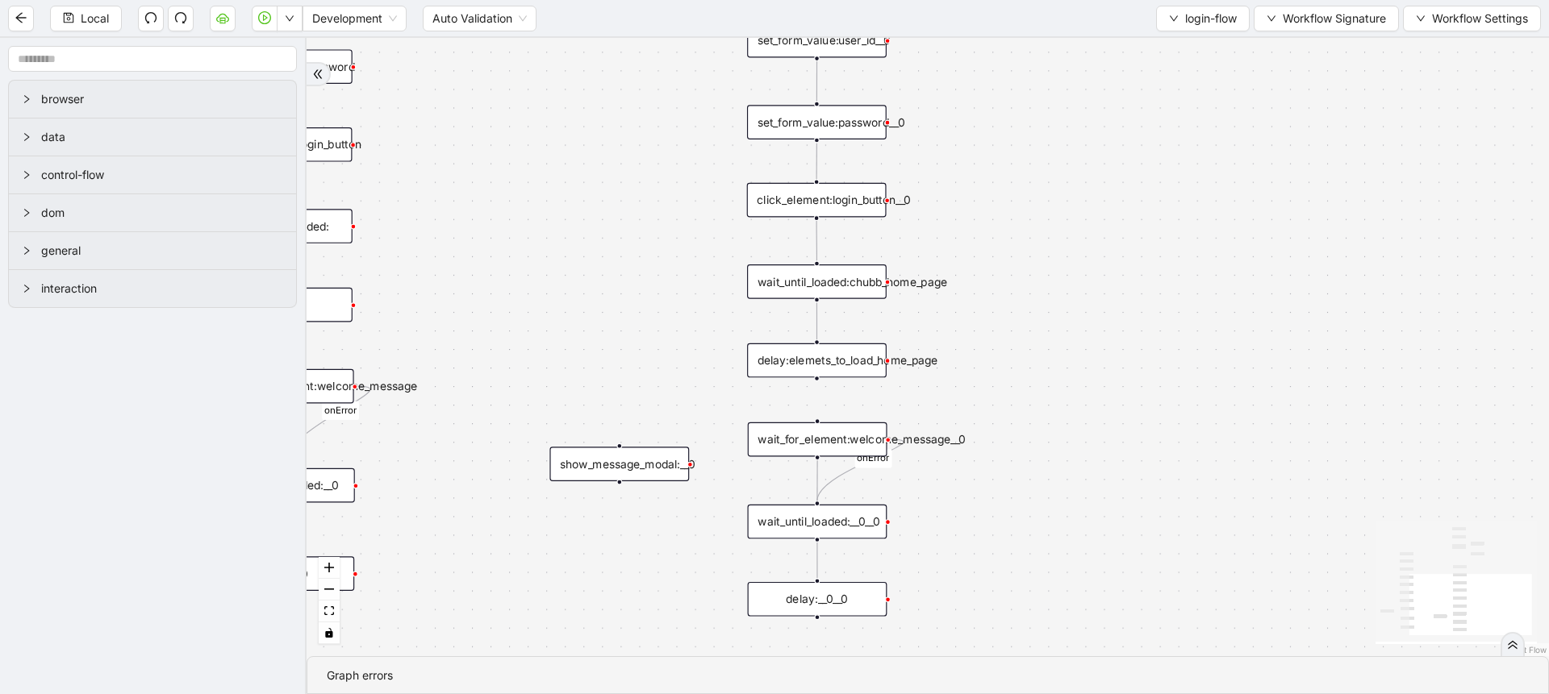
drag, startPoint x: 531, startPoint y: 550, endPoint x: 527, endPoint y: 180, distance: 370.2
click at [527, 180] on div "onError onError trigger set_form_value:user_id set_form_value:password click_el…" at bounding box center [927, 347] width 1242 height 619
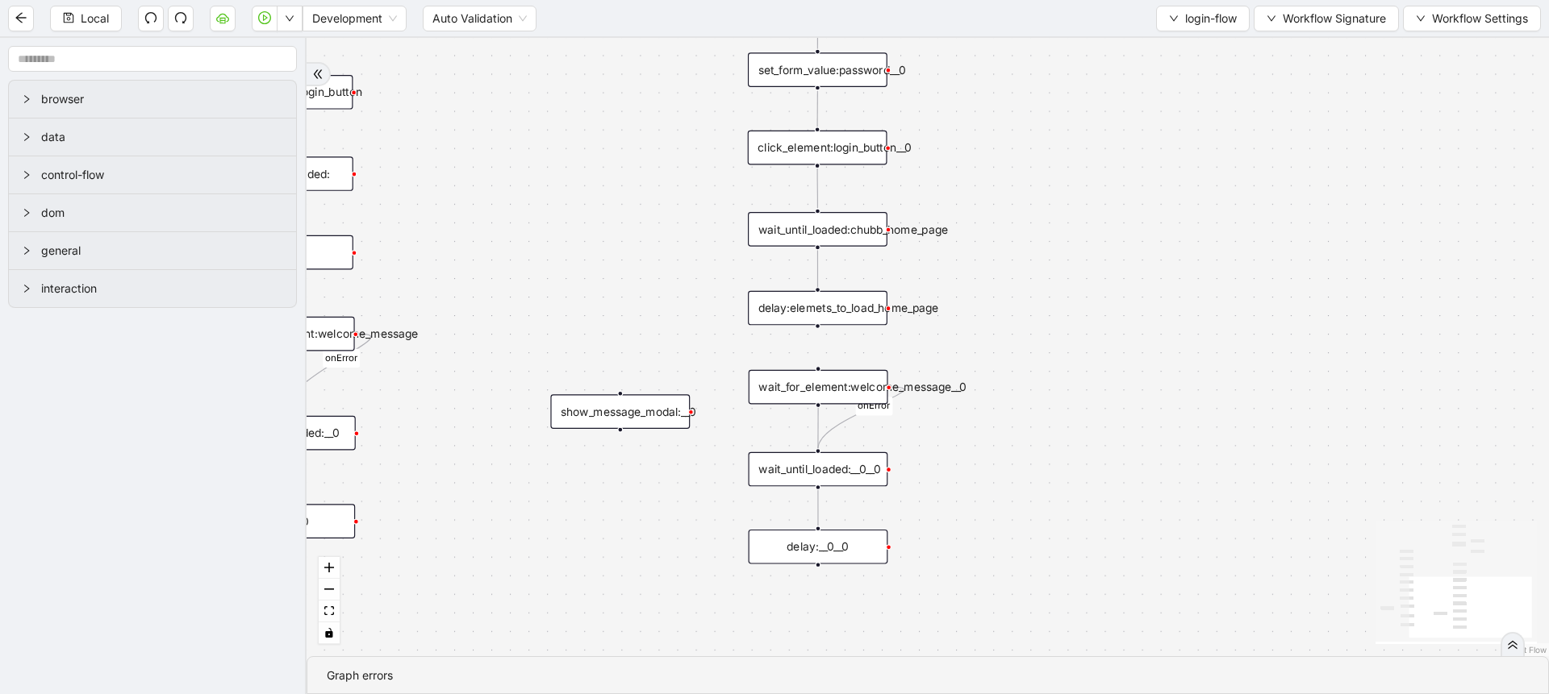
click at [1151, 201] on div "onError onError trigger set_form_value:user_id set_form_value:password click_el…" at bounding box center [927, 347] width 1242 height 619
